Goal: Transaction & Acquisition: Purchase product/service

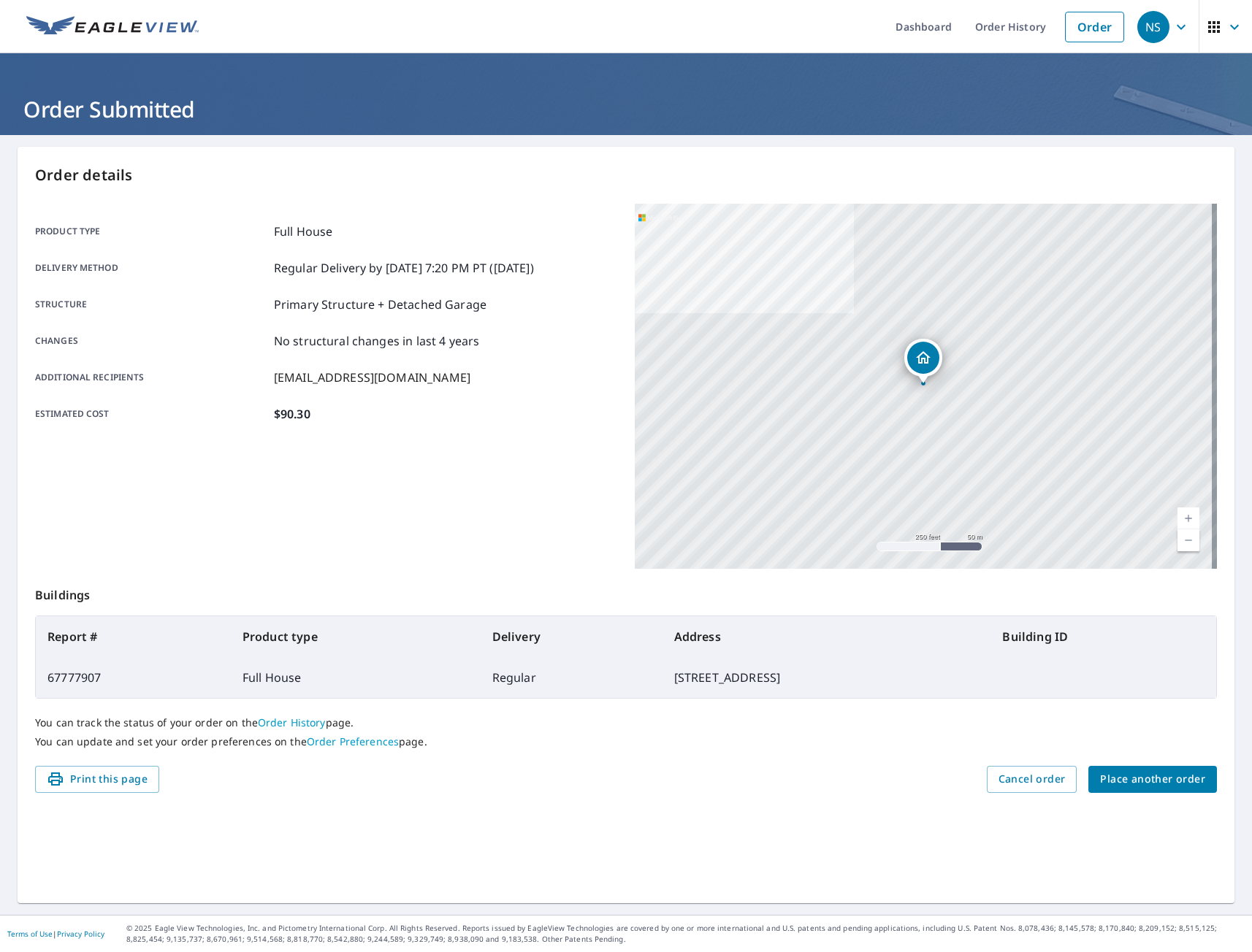
click at [1145, 778] on span "Place another order" at bounding box center [1152, 779] width 105 height 18
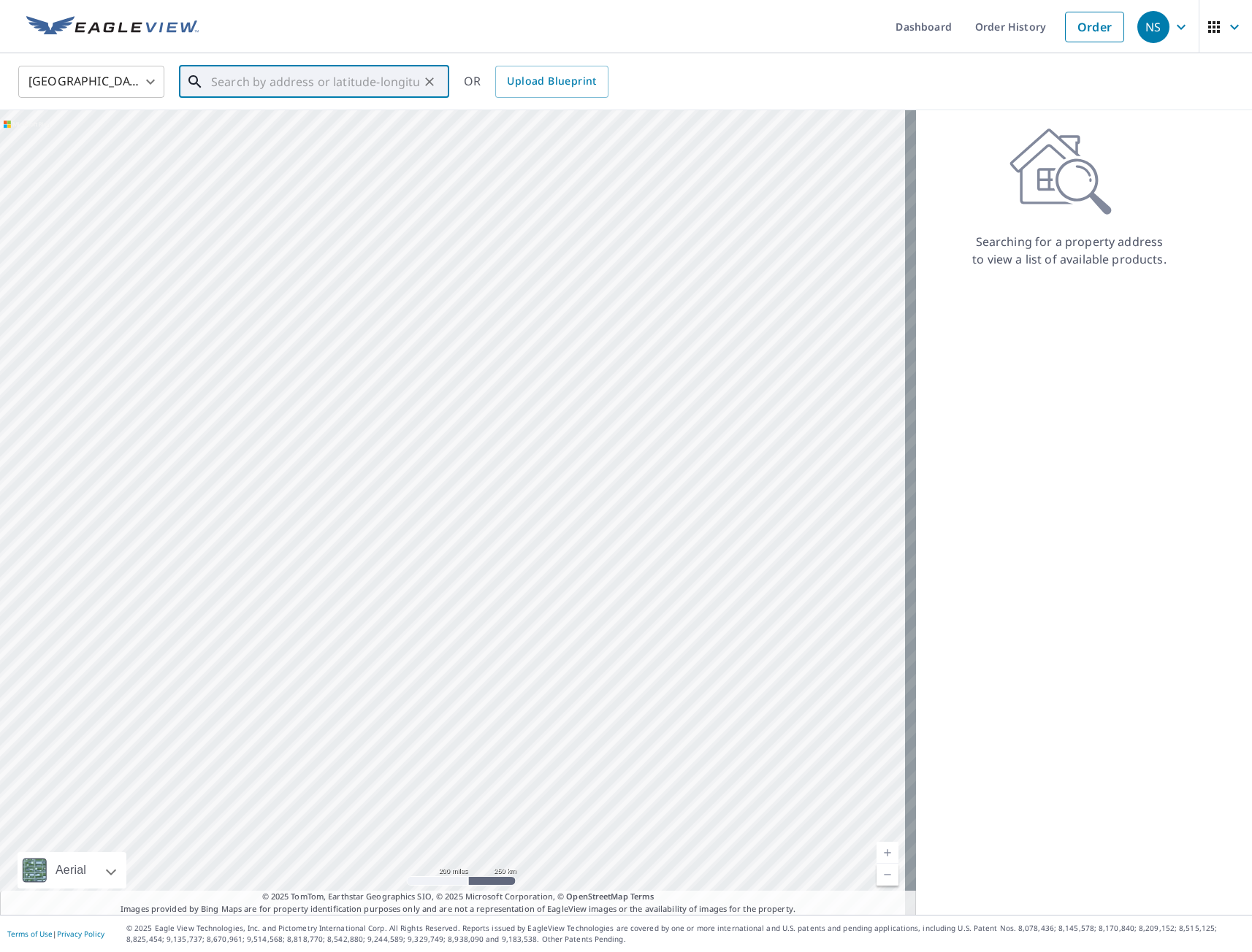
paste input "[STREET_ADDRESS]"
click at [283, 184] on p "[GEOGRAPHIC_DATA]" at bounding box center [322, 190] width 229 height 15
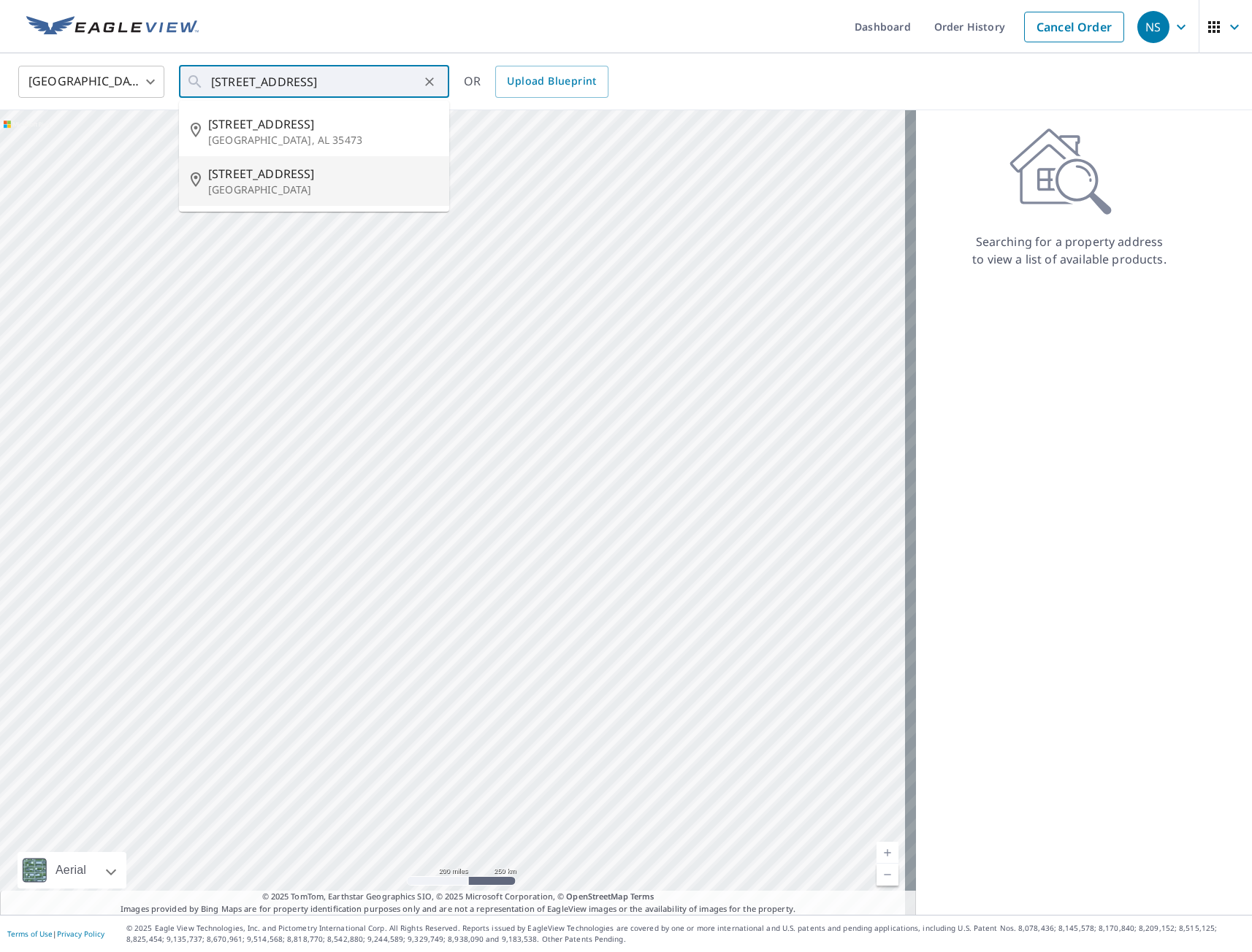
type input "[STREET_ADDRESS]"
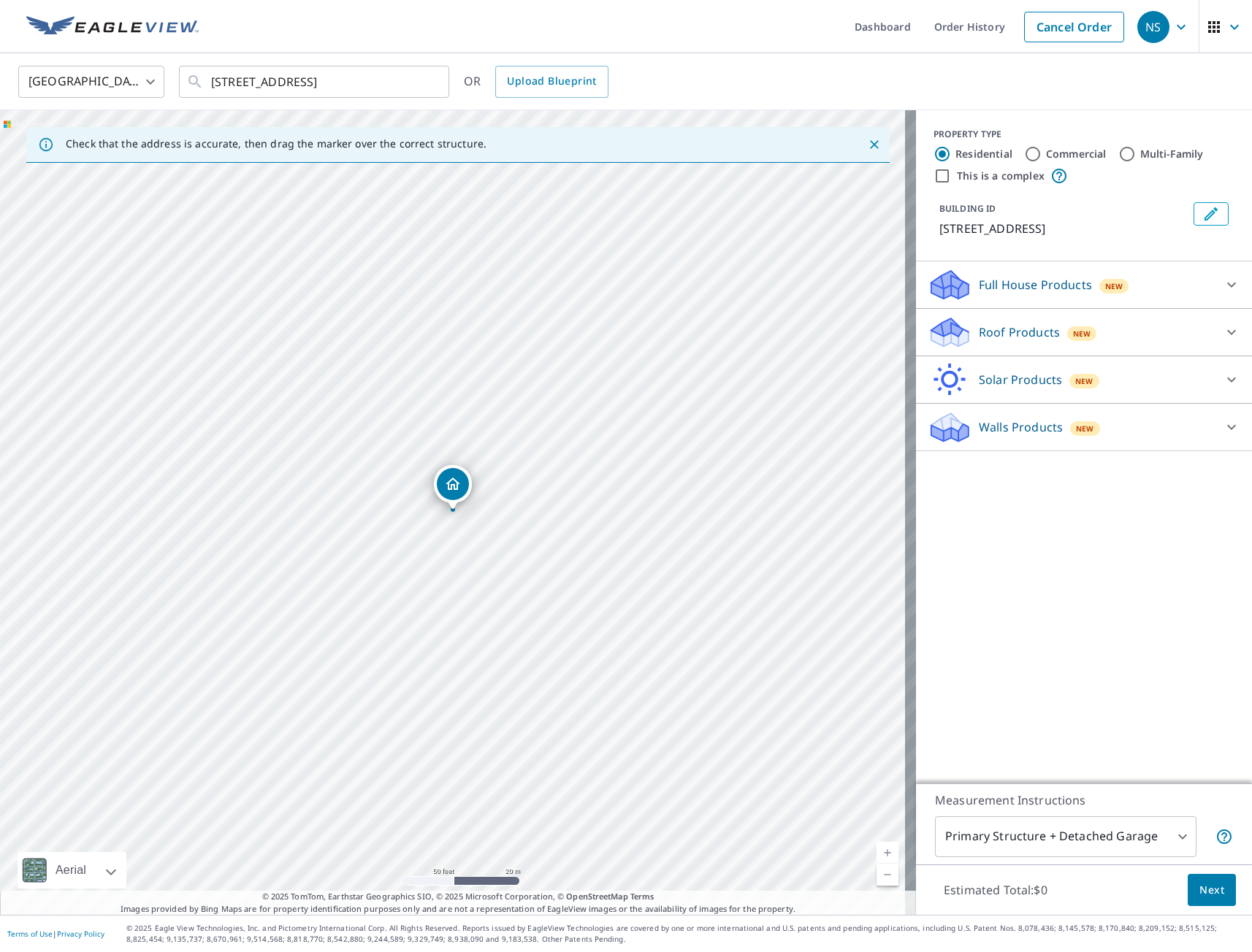
click at [1006, 282] on p "Full House Products" at bounding box center [1035, 284] width 113 height 17
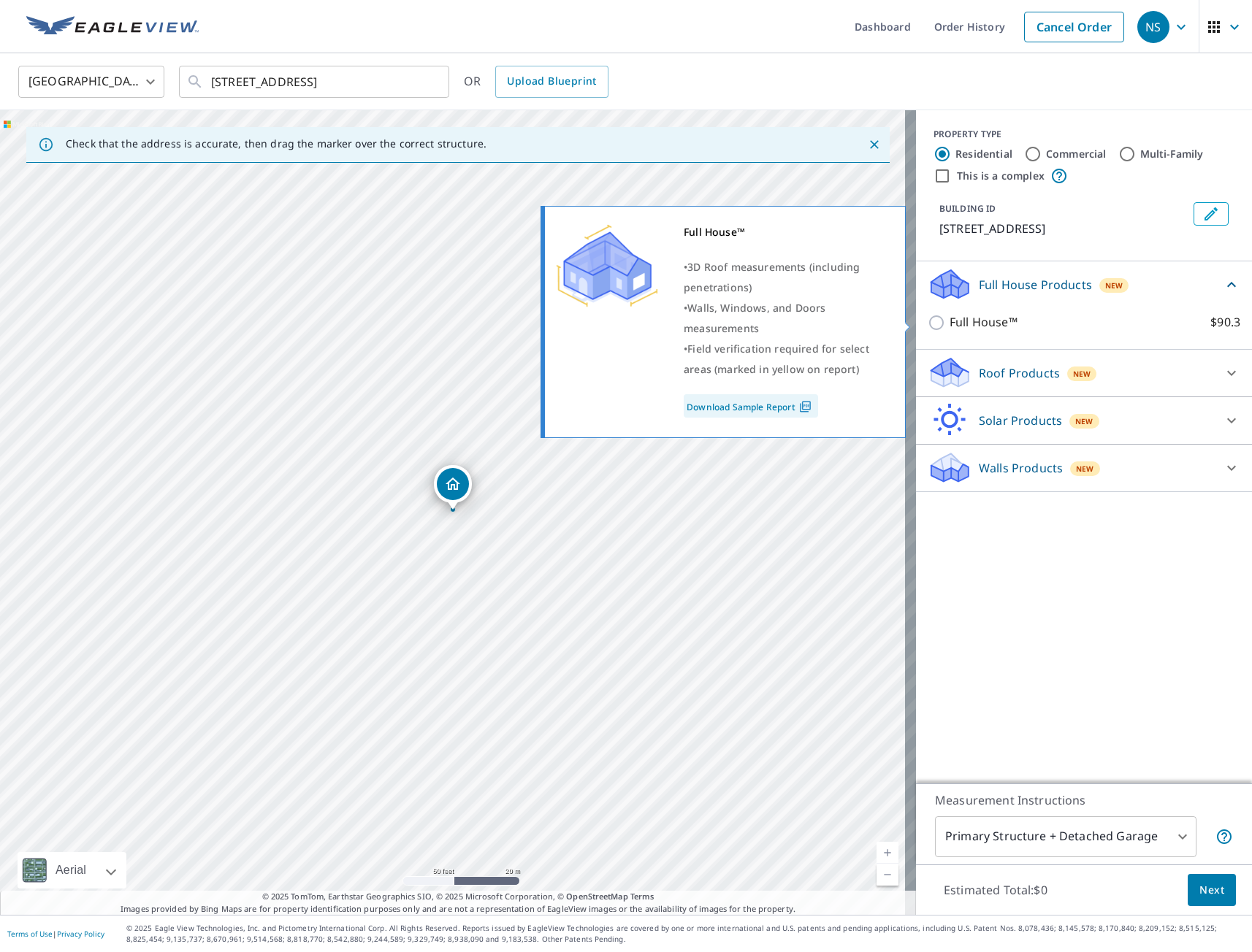
click at [929, 326] on input "Full House™ $90.3" at bounding box center [938, 322] width 22 height 17
checkbox input "true"
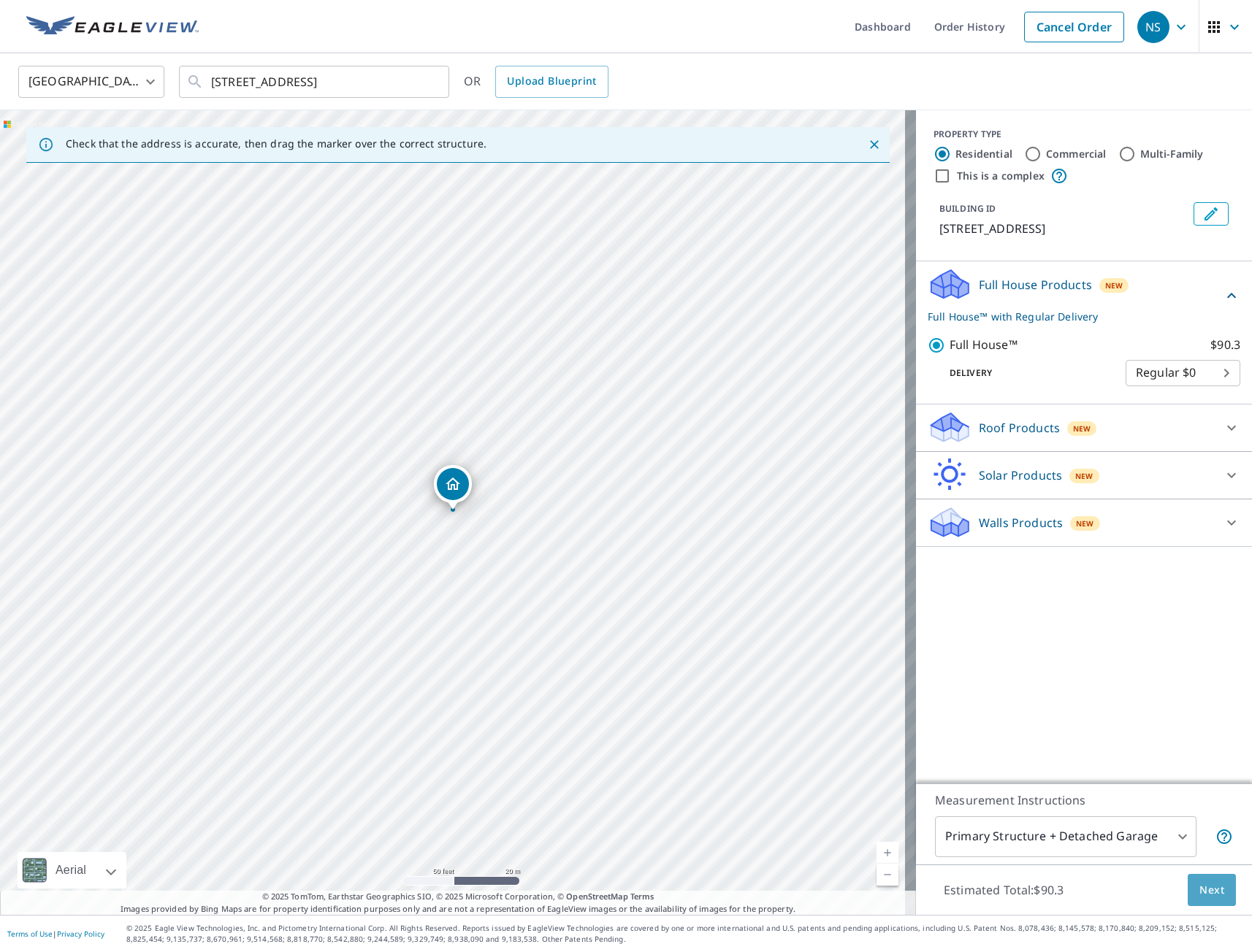
click at [1199, 886] on span "Next" at bounding box center [1211, 890] width 24 height 18
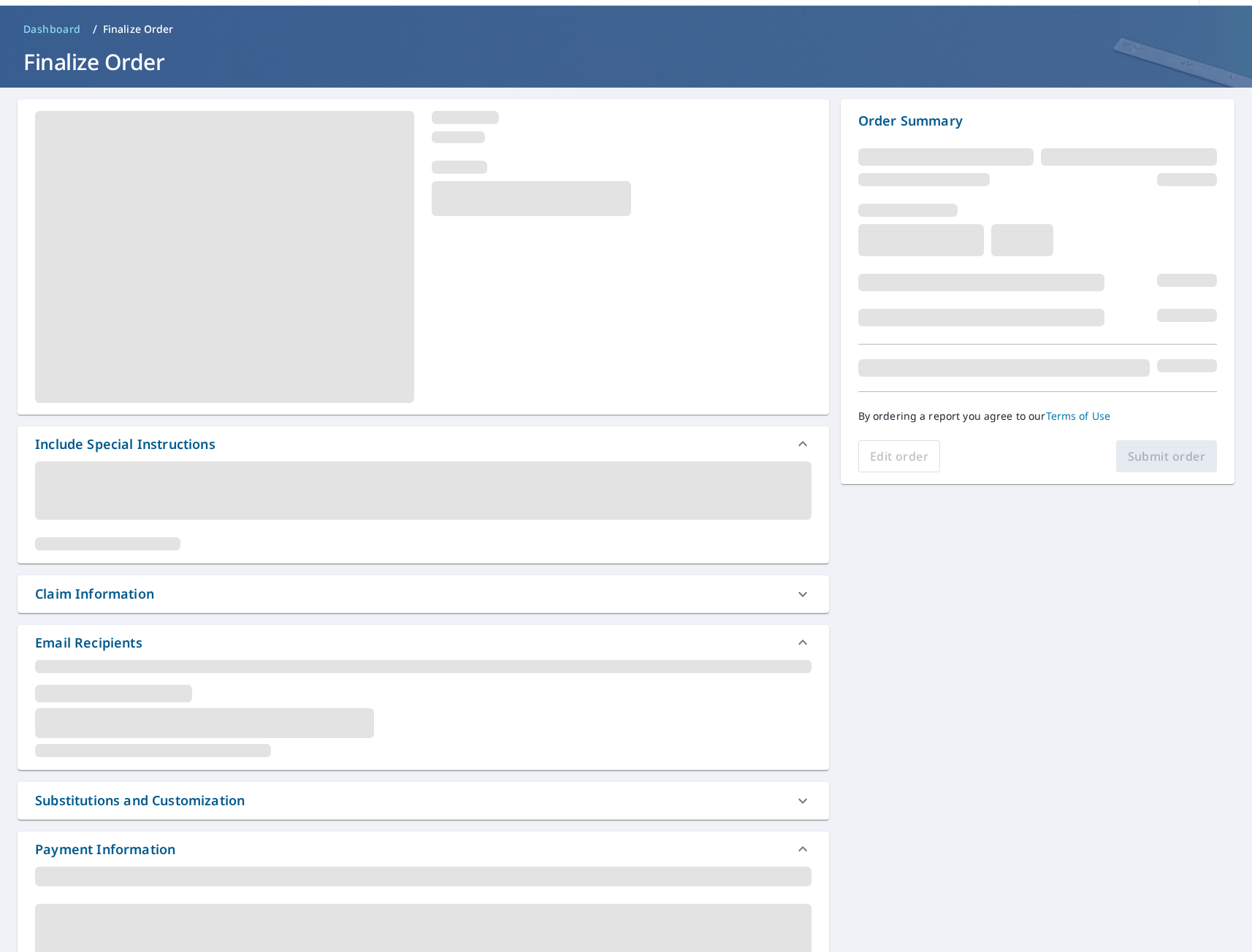
scroll to position [146, 0]
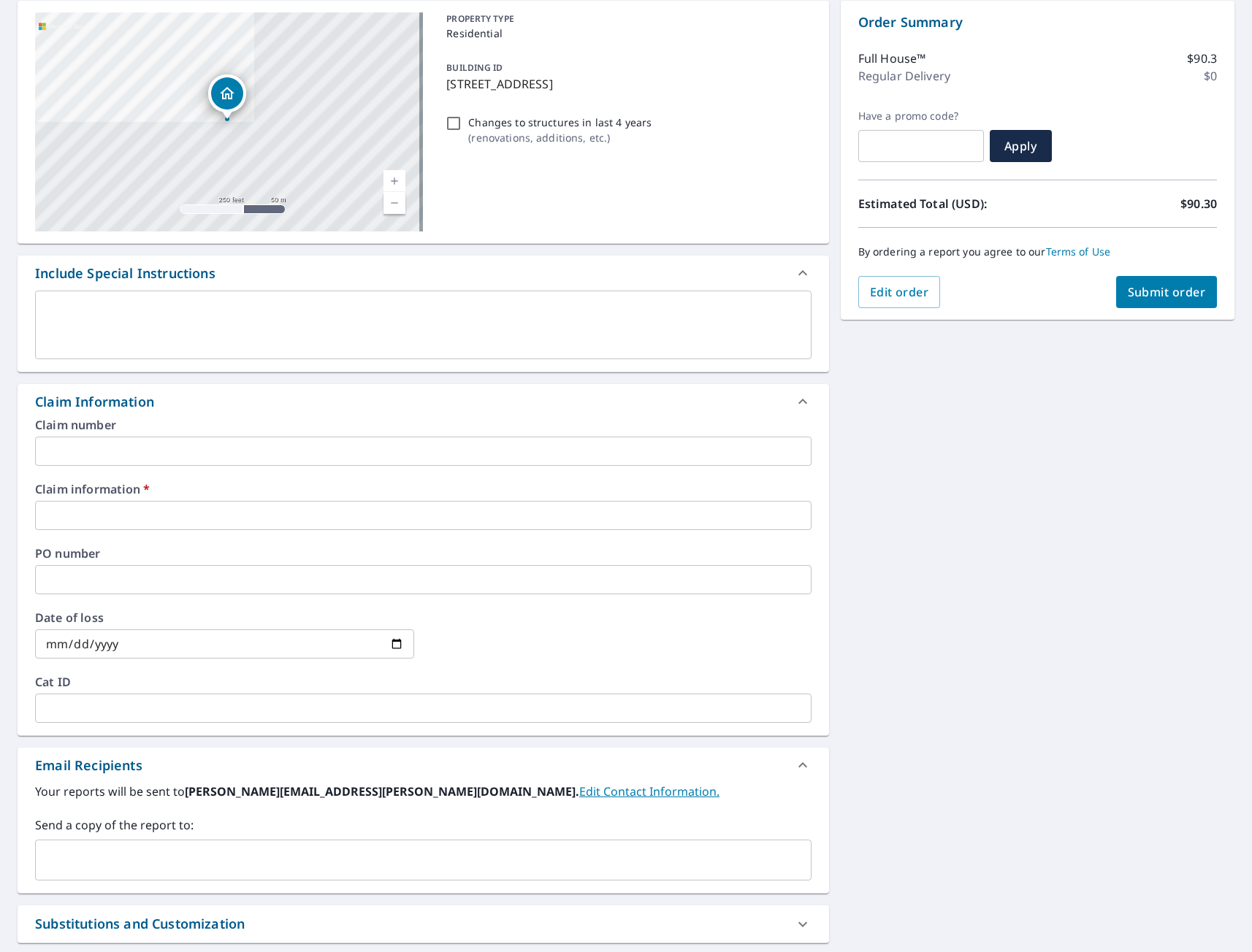
click at [125, 520] on input "text" at bounding box center [423, 516] width 776 height 29
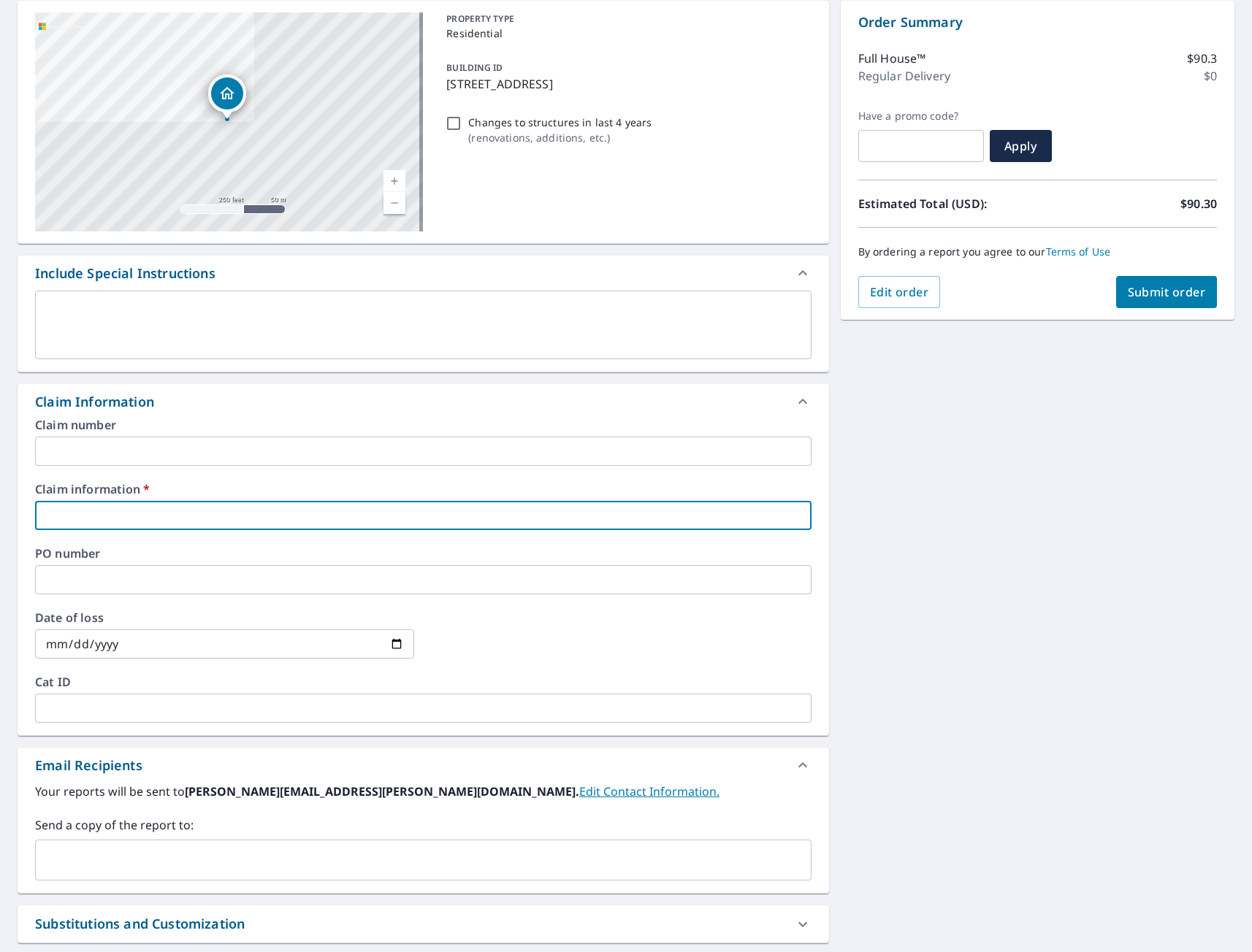
type input "tmj"
checkbox input "true"
click at [911, 601] on div "[STREET_ADDRESS][GEOGRAPHIC_DATA] A standard road map Aerial A detailed look fr…" at bounding box center [626, 525] width 1252 height 1071
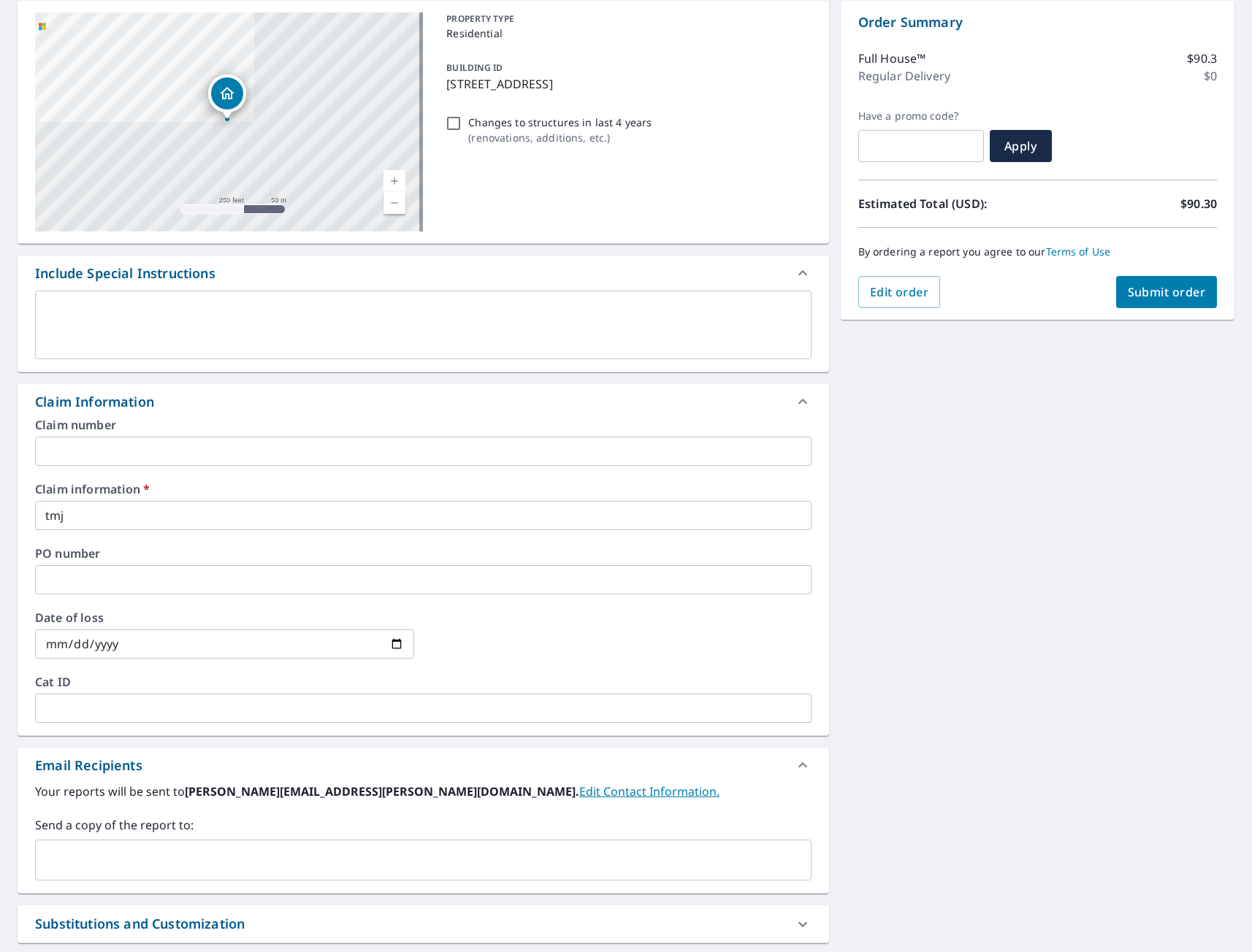
click at [112, 846] on input "text" at bounding box center [412, 860] width 741 height 28
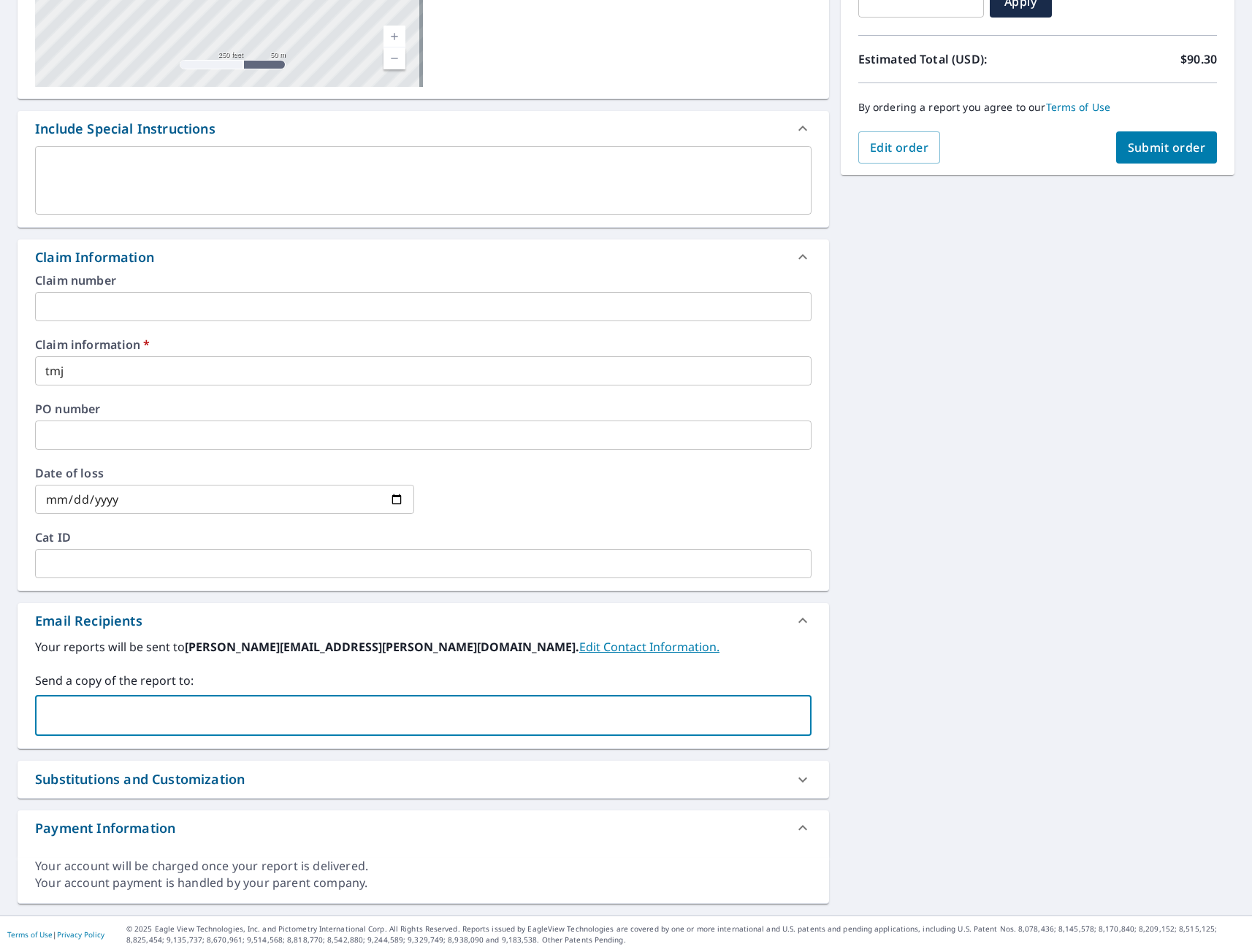
scroll to position [291, 0]
type input "[EMAIL_ADDRESS][DOMAIN_NAME]"
click at [1173, 148] on span "Submit order" at bounding box center [1167, 147] width 78 height 16
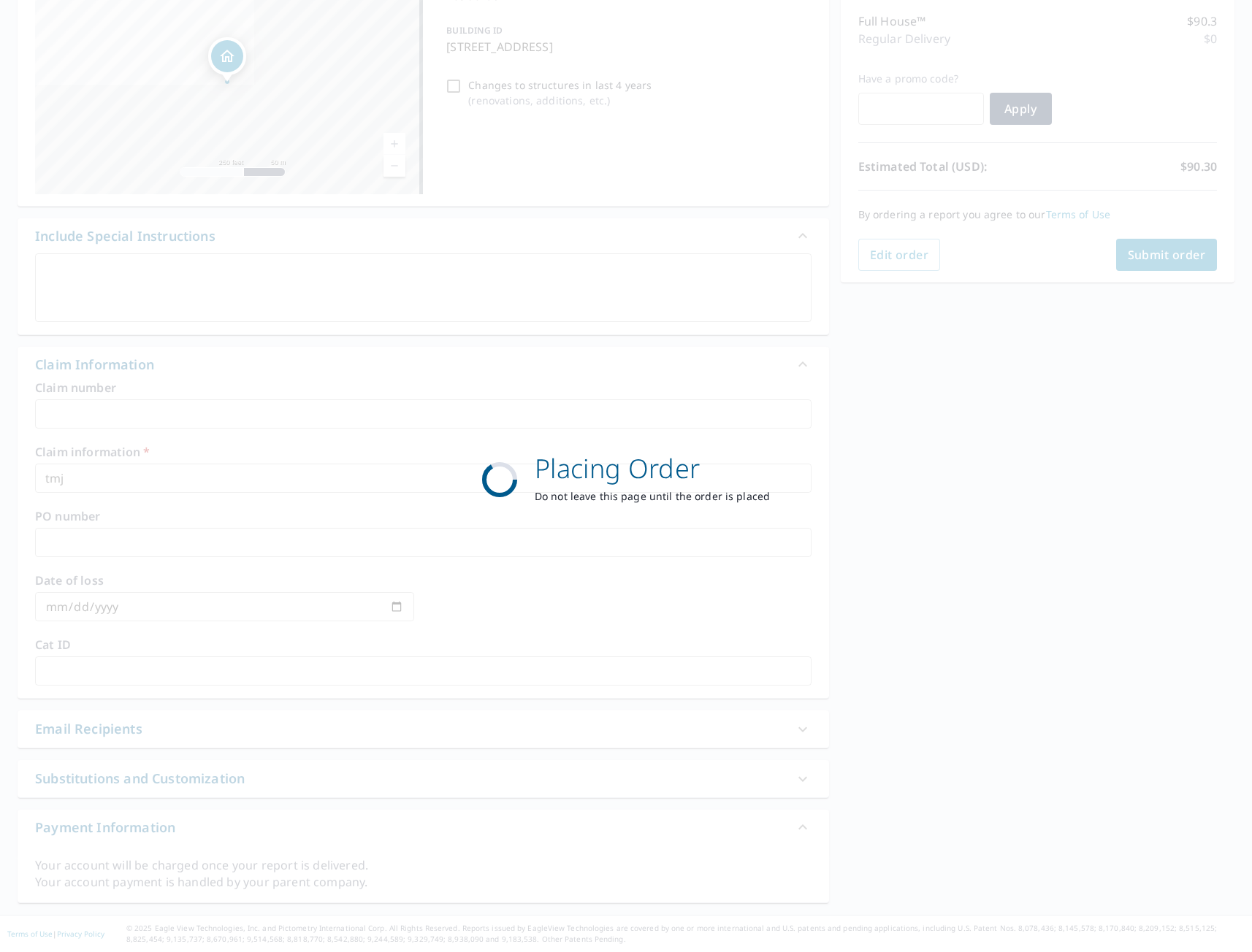
checkbox input "true"
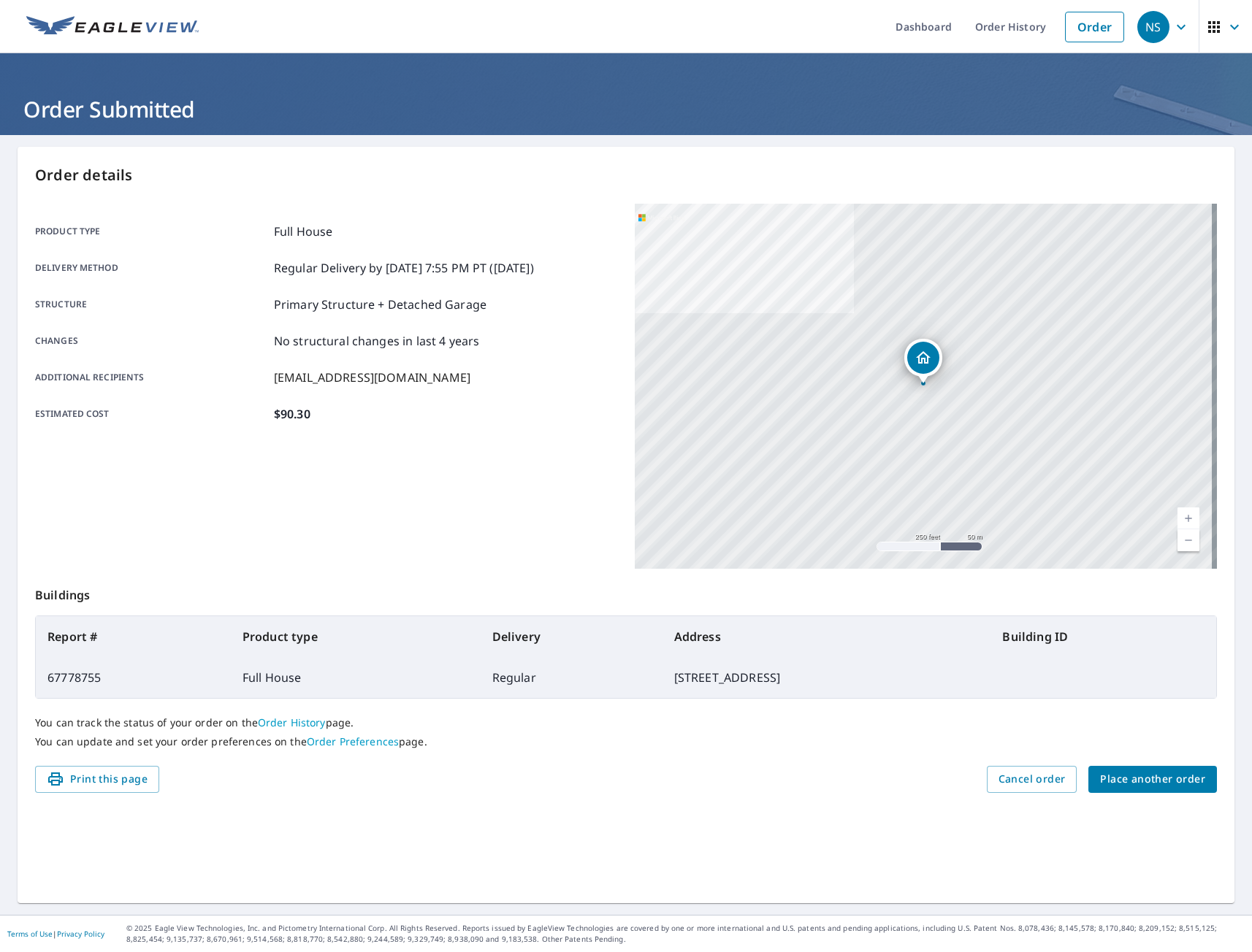
click at [449, 542] on div "Product type Full House Delivery method Regular Delivery by [DATE] 7:55 PM PT (…" at bounding box center [326, 386] width 582 height 365
